Goal: Find contact information: Find contact information

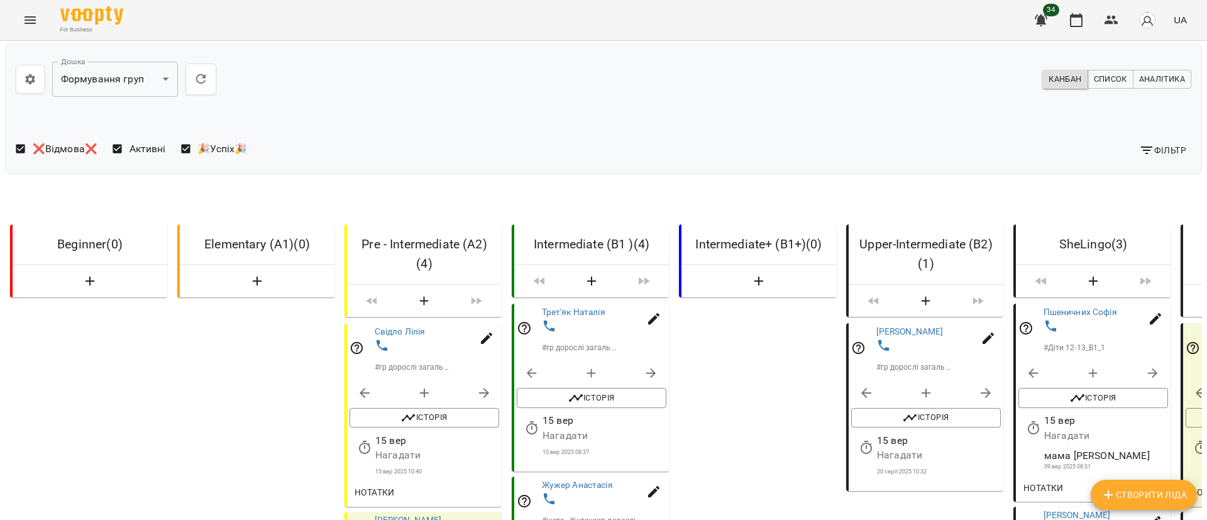
scroll to position [297, 0]
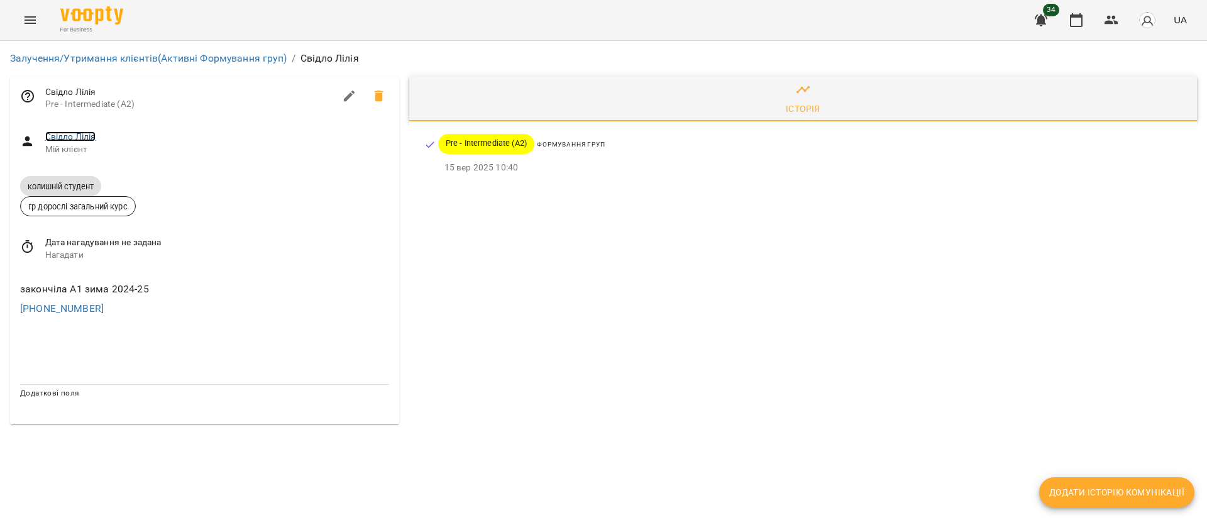
click at [82, 136] on link "Свідло Лілія" at bounding box center [70, 136] width 51 height 10
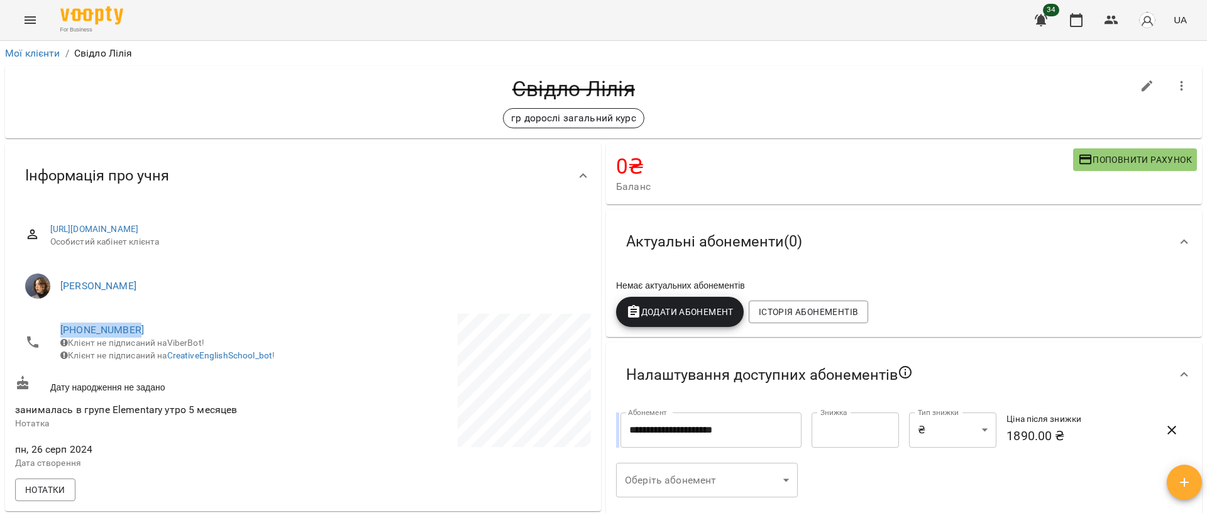
drag, startPoint x: 163, startPoint y: 326, endPoint x: 58, endPoint y: 327, distance: 105.0
click at [58, 327] on li "+380664449559 Клієнт не підписаний на ViberBot! Клієнт не підписаний на Creativ…" at bounding box center [157, 342] width 285 height 57
copy link "+380664449559"
